Goal: Subscribe to service/newsletter

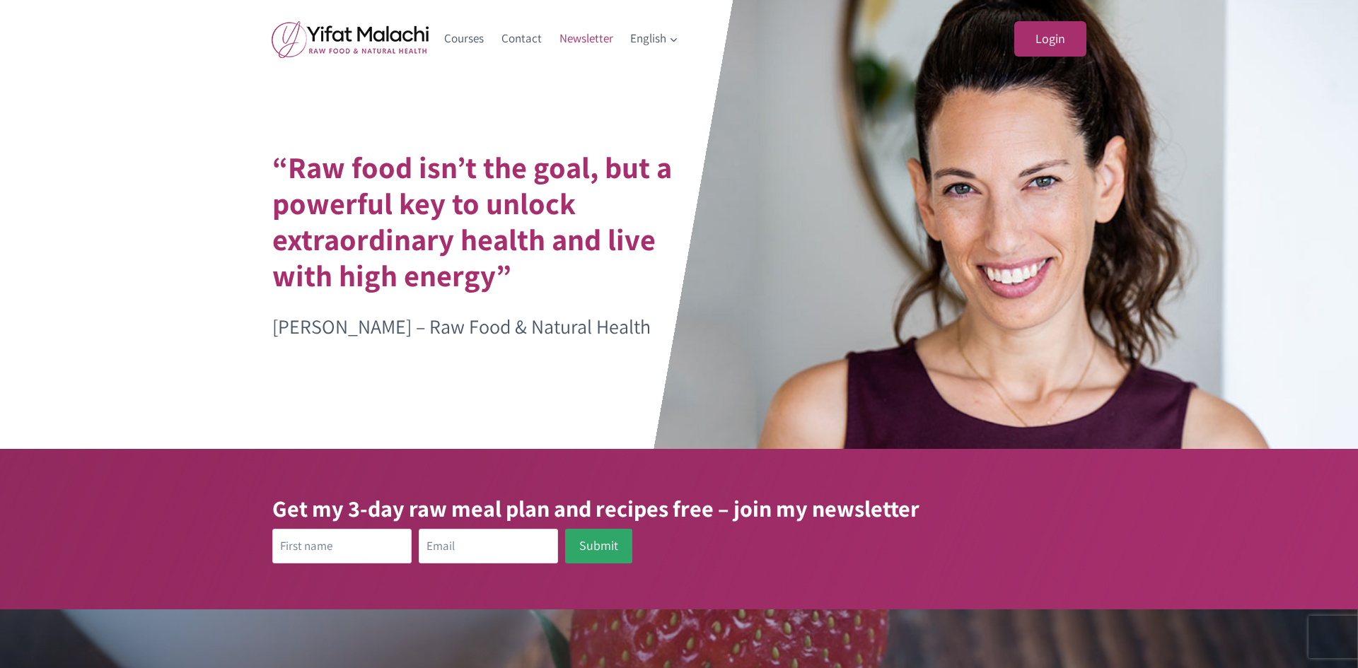
click at [593, 40] on link "Newsletter" at bounding box center [585, 39] width 71 height 34
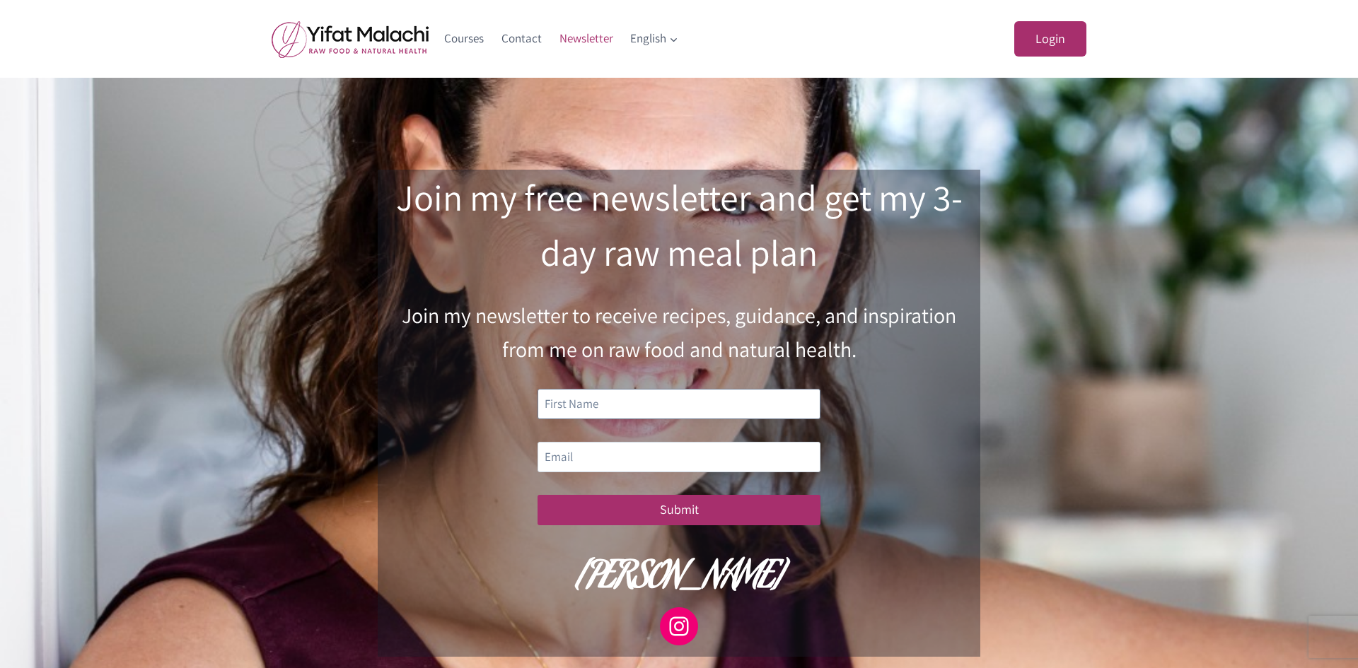
click at [602, 405] on input "text" at bounding box center [678, 404] width 283 height 30
type input "ph"
click at [596, 449] on input "email" at bounding box center [678, 457] width 283 height 30
type input "pshdc@aol.com"
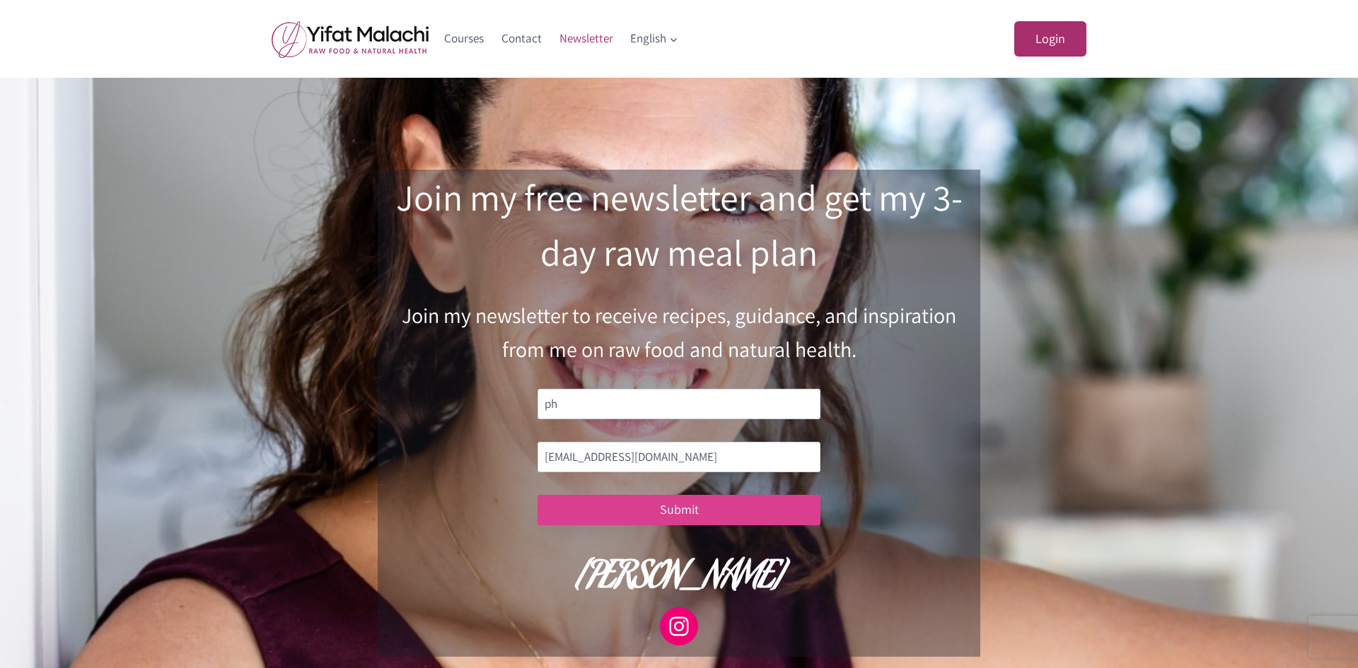
click at [630, 514] on button "Submit" at bounding box center [678, 510] width 283 height 30
